Goal: Transaction & Acquisition: Purchase product/service

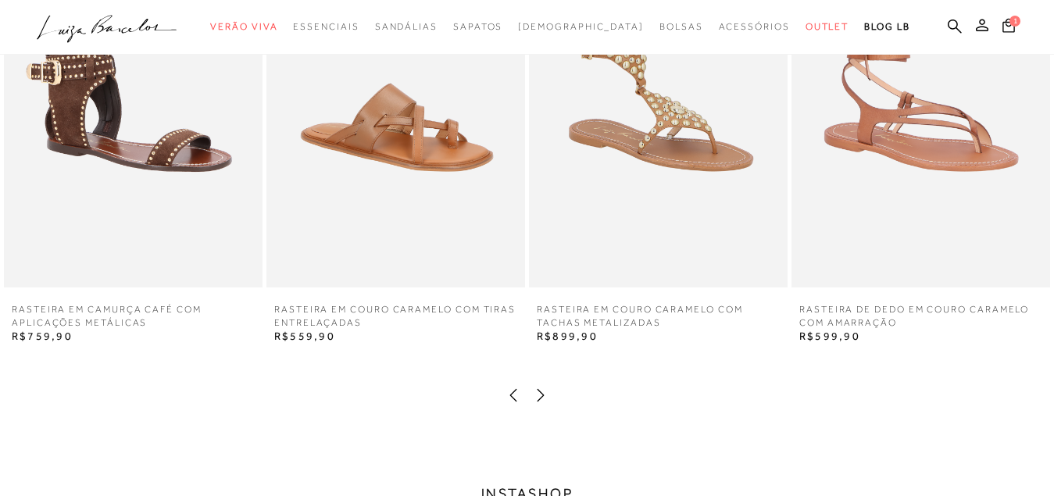
scroll to position [2579, 0]
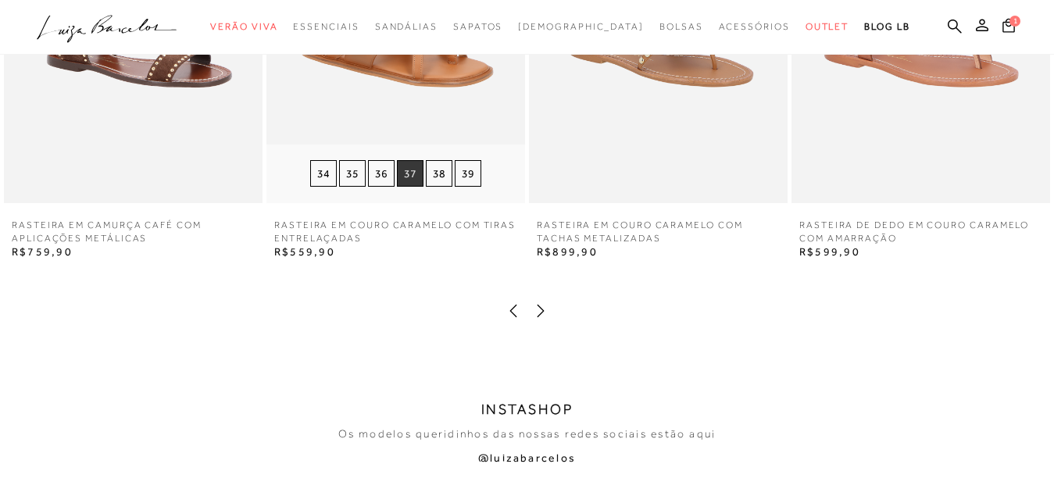
type input "[EMAIL_ADDRESS][DOMAIN_NAME]"
click at [406, 174] on button "37" at bounding box center [410, 173] width 27 height 27
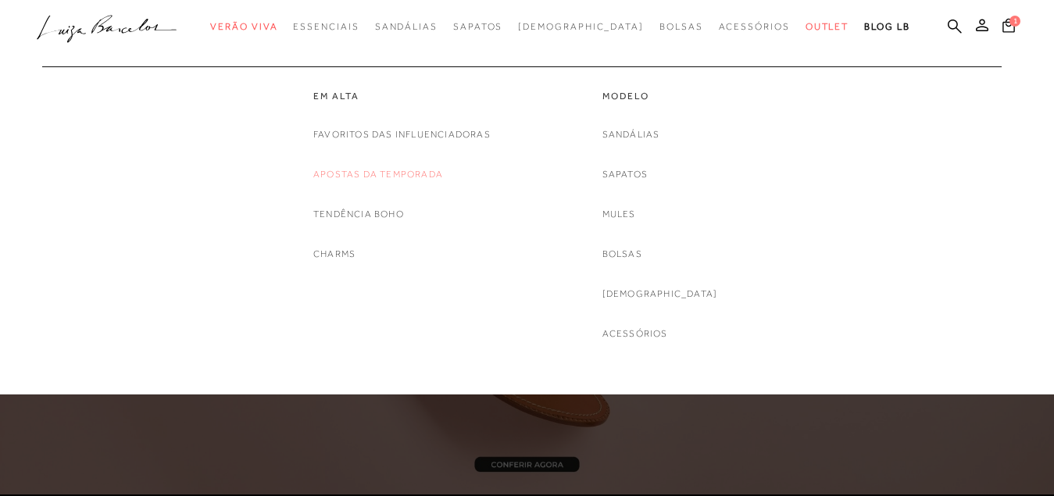
click at [347, 175] on link "Apostas da Temporada" at bounding box center [378, 174] width 130 height 16
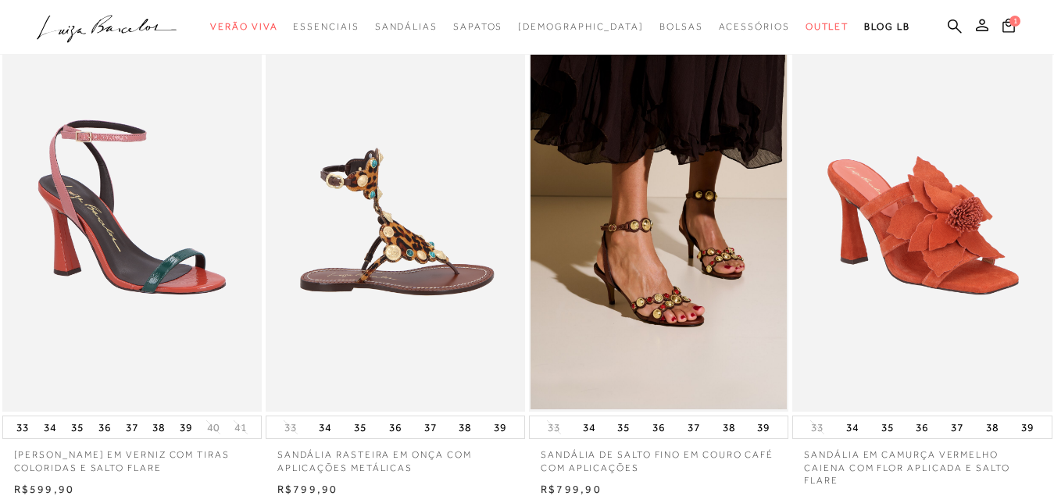
scroll to position [78, 0]
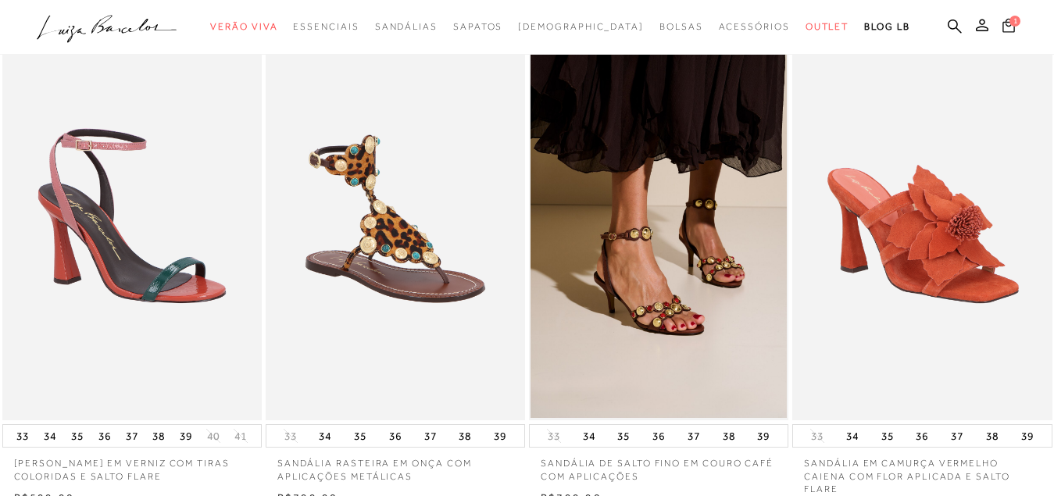
click at [1010, 26] on span "1" at bounding box center [1015, 21] width 11 height 11
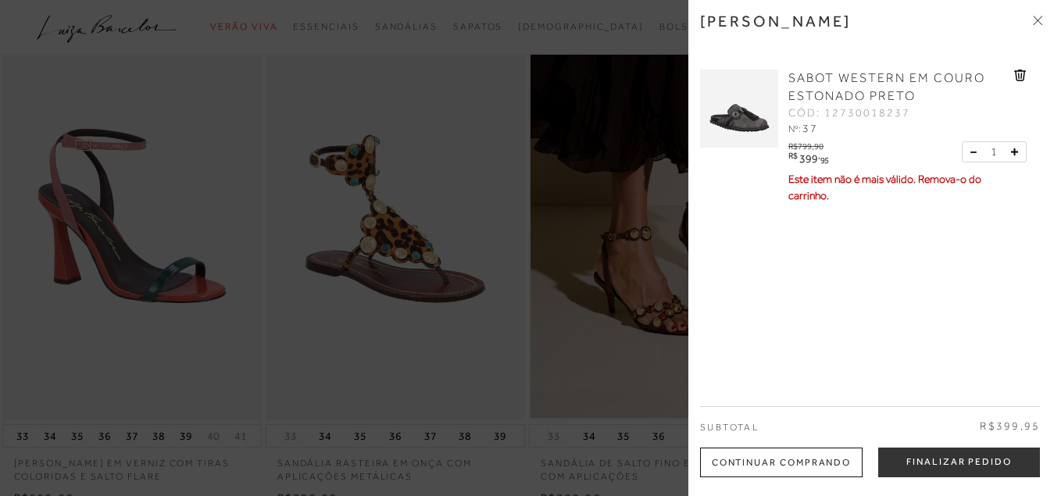
click at [1038, 20] on icon at bounding box center [1040, 18] width 5 height 5
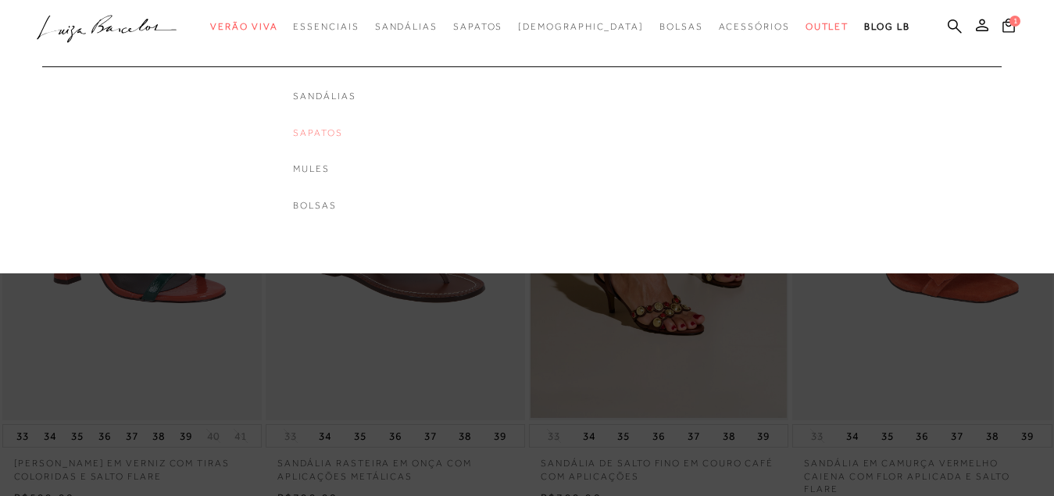
click at [350, 132] on link "Sapatos" at bounding box center [324, 133] width 63 height 13
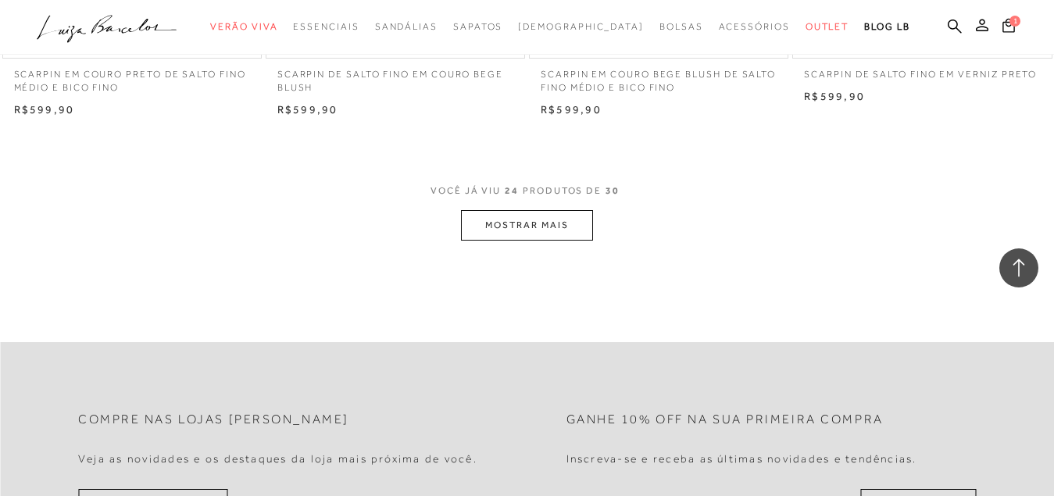
scroll to position [2970, 0]
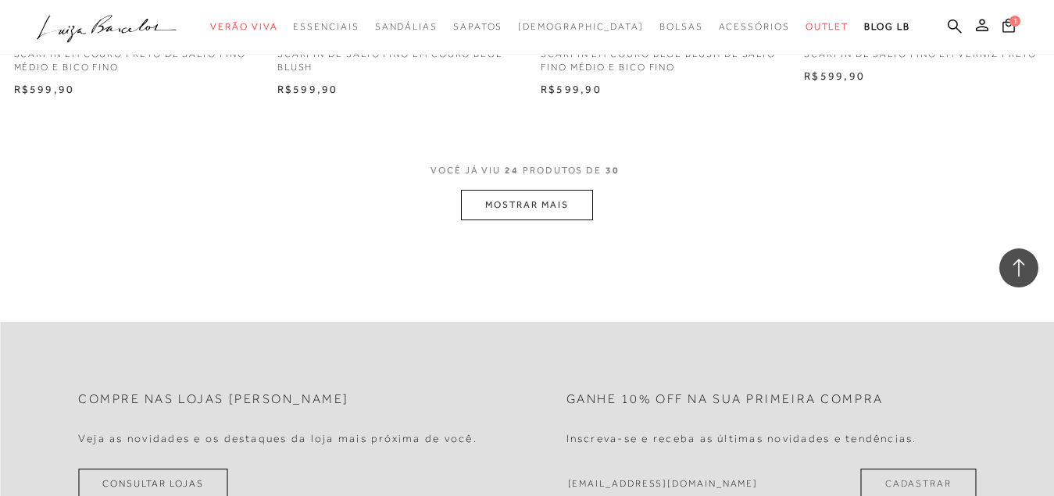
click at [531, 193] on button "MOSTRAR MAIS" at bounding box center [526, 205] width 131 height 30
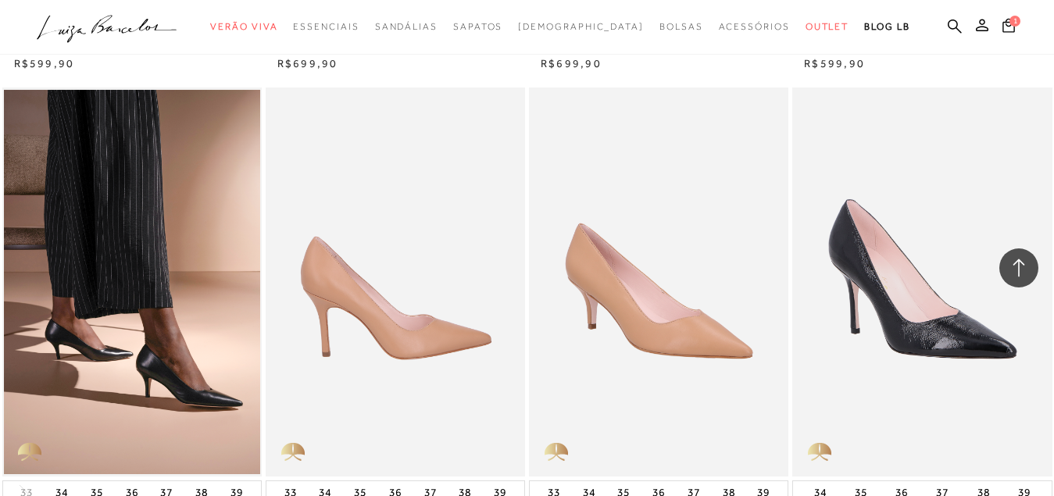
scroll to position [2501, 0]
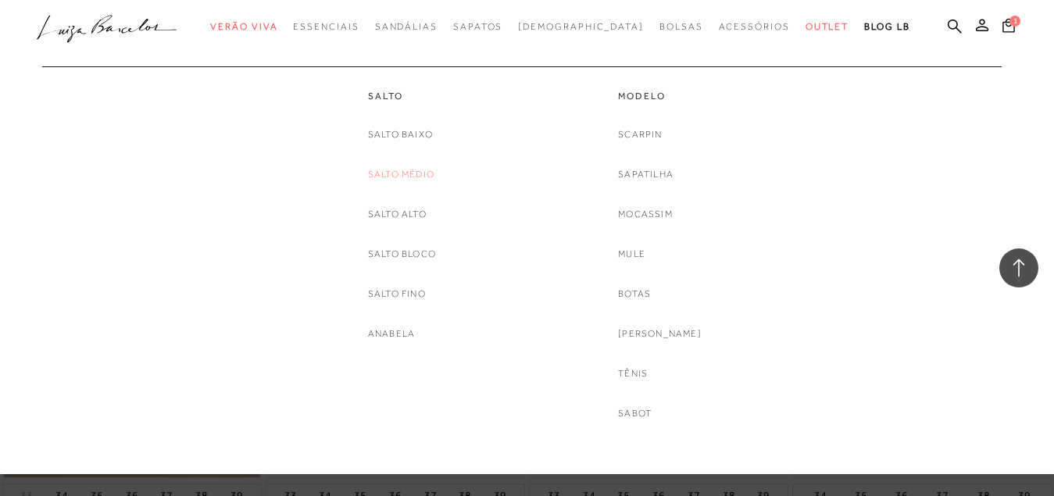
click at [413, 175] on link "Salto Médio" at bounding box center [401, 174] width 66 height 16
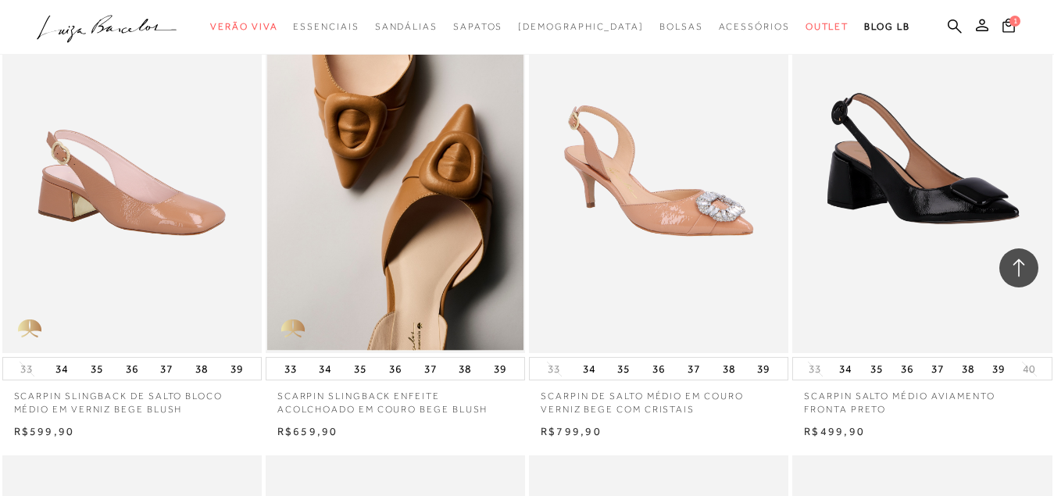
scroll to position [1641, 0]
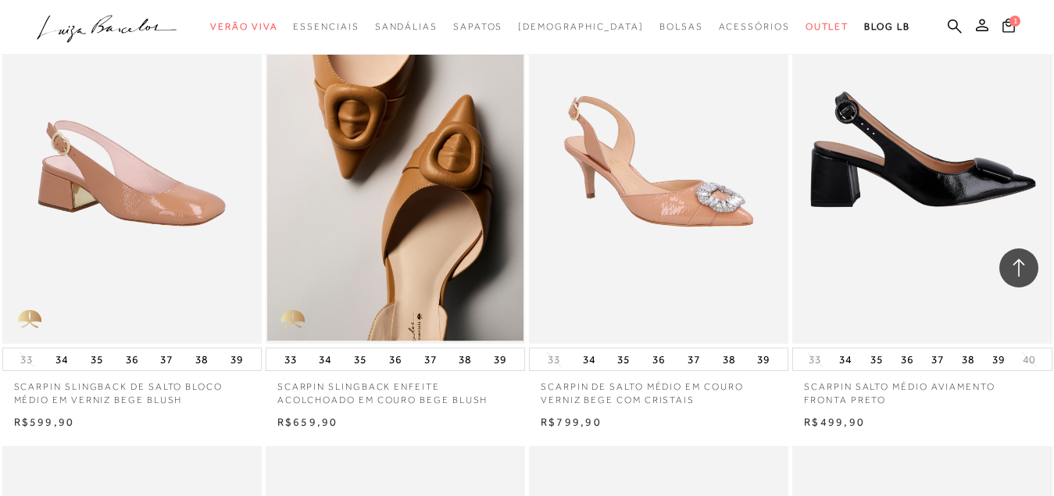
click at [913, 183] on img at bounding box center [923, 149] width 258 height 389
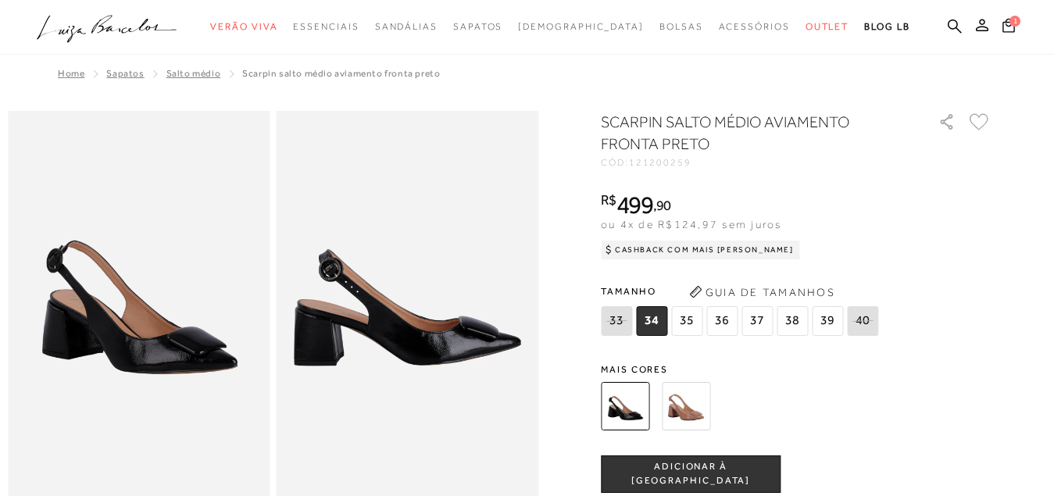
click at [756, 326] on span "37" at bounding box center [757, 321] width 31 height 30
click at [702, 472] on span "ADICIONAR À [GEOGRAPHIC_DATA]" at bounding box center [691, 473] width 178 height 27
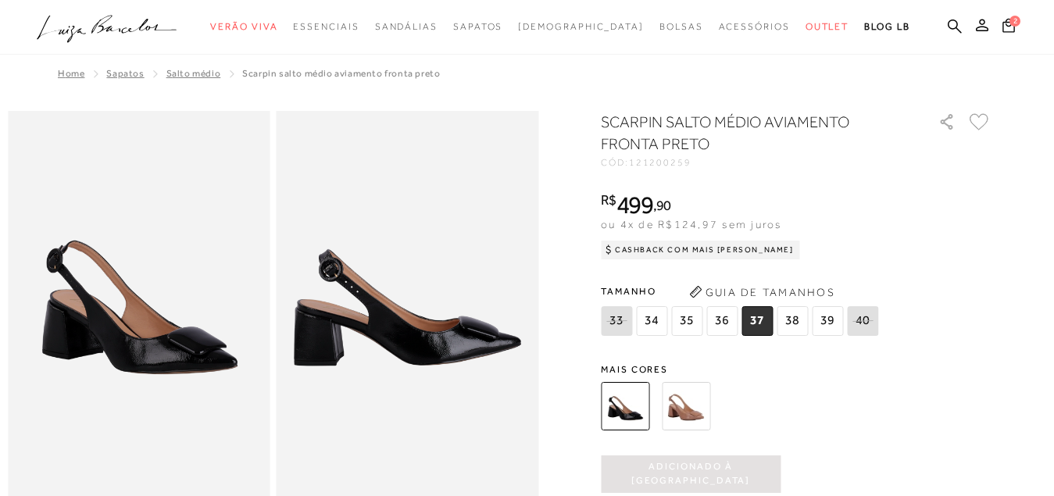
scroll to position [78, 0]
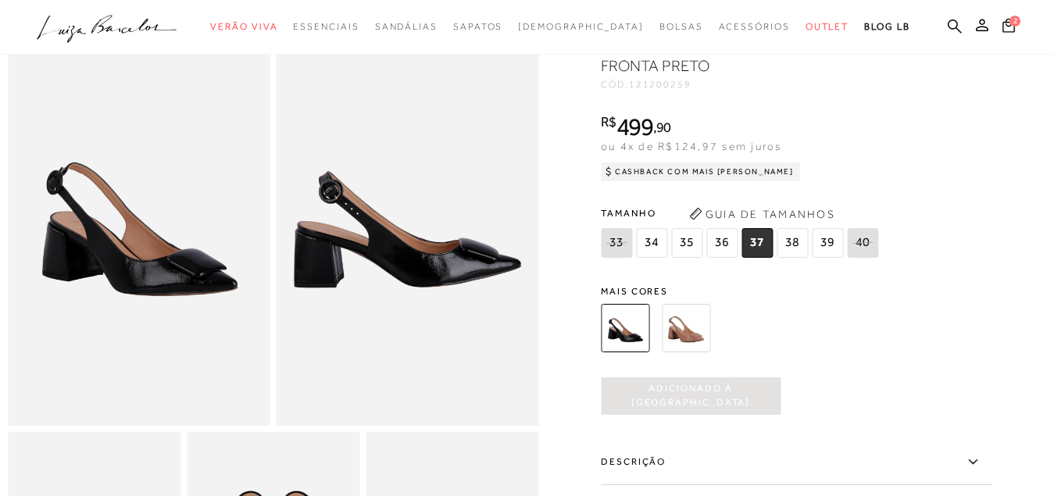
click at [692, 332] on img at bounding box center [686, 328] width 48 height 48
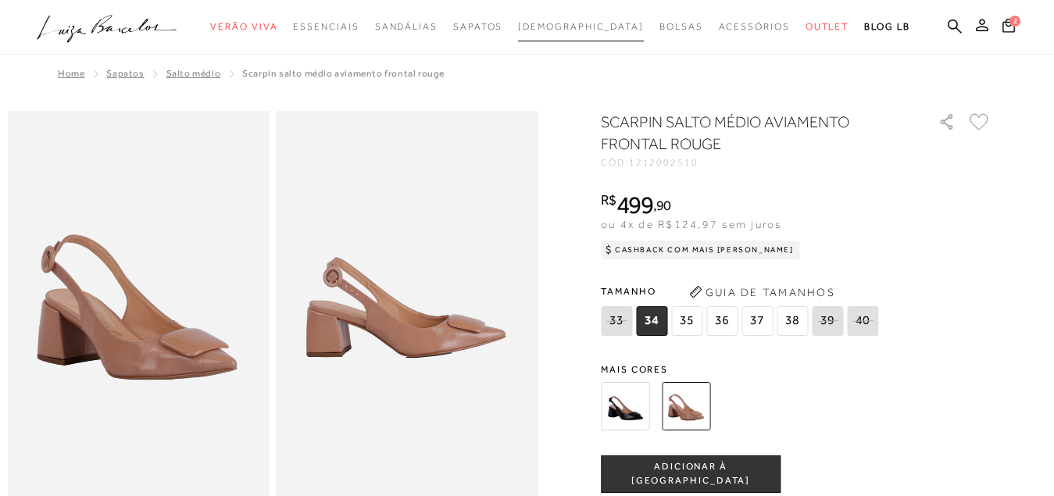
click at [557, 25] on span "[DEMOGRAPHIC_DATA]" at bounding box center [581, 26] width 126 height 11
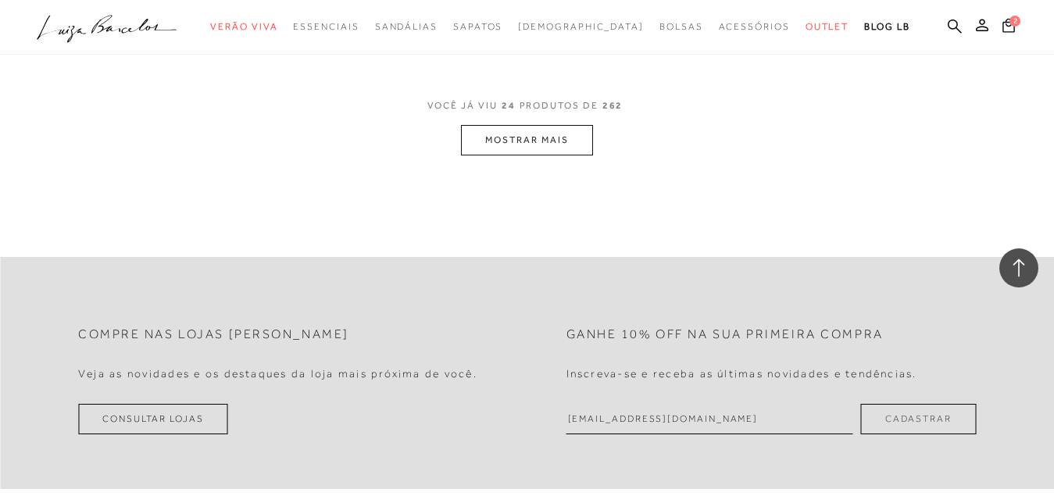
scroll to position [2735, 0]
